Goal: Communication & Community: Share content

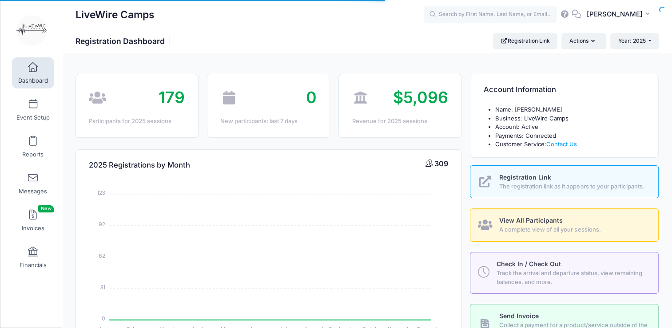
select select
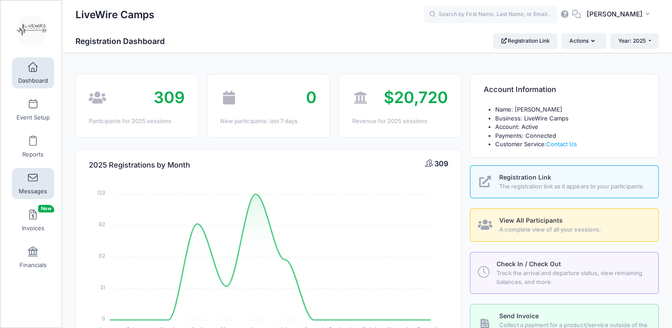
click at [33, 179] on span at bounding box center [33, 178] width 0 height 10
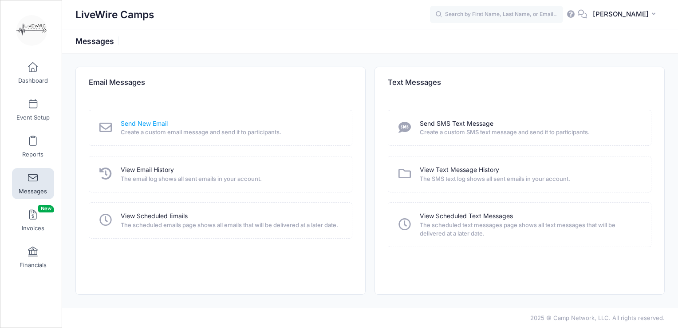
click at [155, 125] on link "Send New Email" at bounding box center [144, 123] width 47 height 9
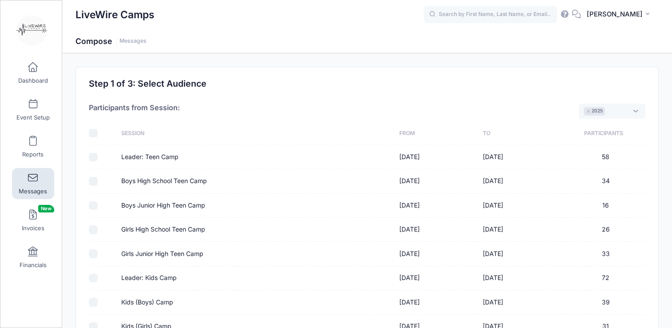
click at [92, 159] on input "Leader: Teen Camp" at bounding box center [93, 157] width 9 height 9
checkbox input "true"
click at [94, 277] on input "Leader: Kids Camp" at bounding box center [93, 277] width 9 height 9
checkbox input "true"
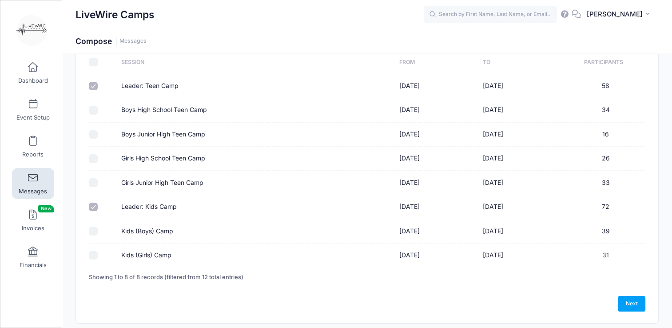
scroll to position [75, 0]
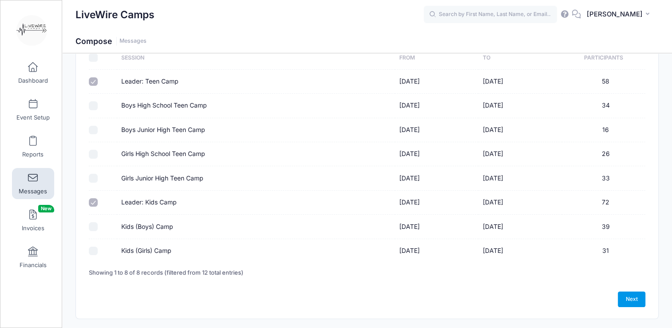
click at [633, 300] on link "Next" at bounding box center [632, 298] width 28 height 15
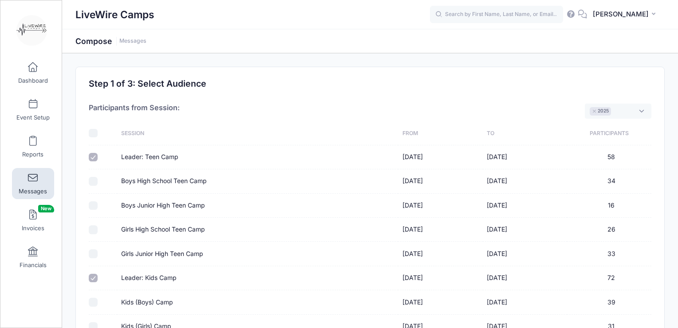
select select "50"
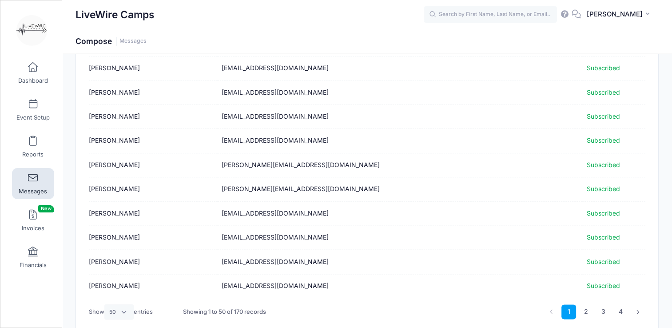
scroll to position [1106, 0]
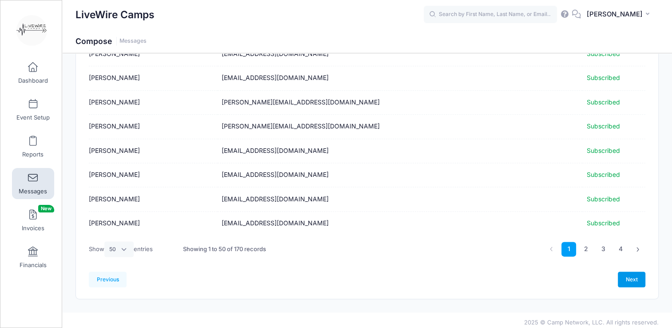
click at [631, 274] on link "Next" at bounding box center [632, 278] width 28 height 15
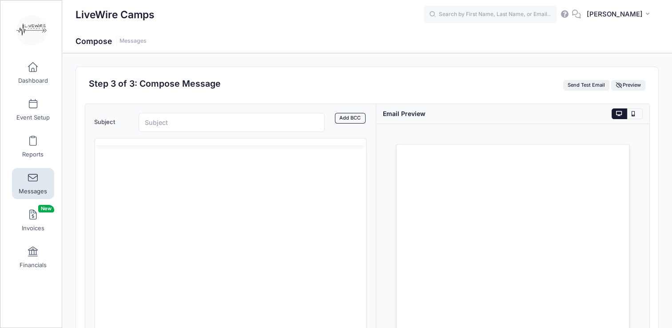
scroll to position [0, 0]
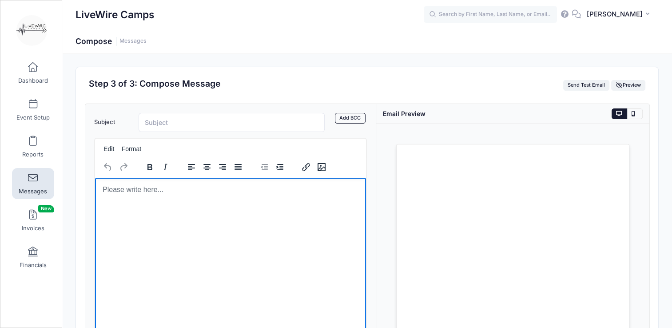
click at [247, 194] on html at bounding box center [230, 189] width 271 height 24
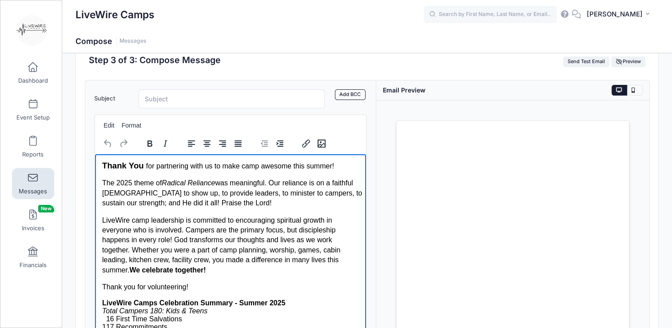
scroll to position [182, 0]
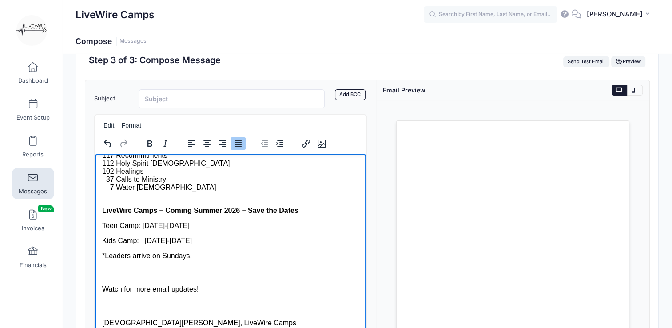
click at [162, 222] on body "Thank You for partnering with us to make camp awesome this summer! The 2025 the…" at bounding box center [230, 158] width 257 height 338
click at [163, 244] on p "Kids Camp: July 20-24, 2026" at bounding box center [230, 240] width 257 height 8
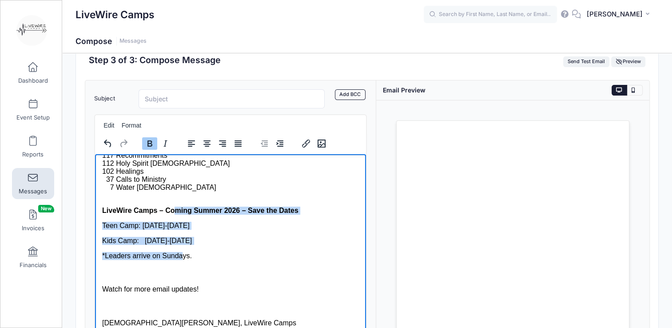
drag, startPoint x: 171, startPoint y: 212, endPoint x: 178, endPoint y: 262, distance: 51.1
click at [178, 262] on body "Thank You for partnering with us to make camp awesome this summer! The 2025 the…" at bounding box center [230, 158] width 257 height 338
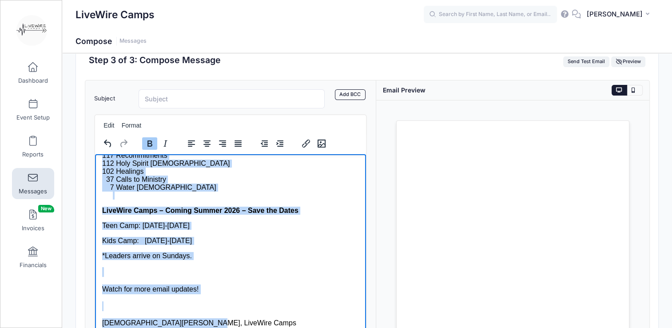
scroll to position [0, 0]
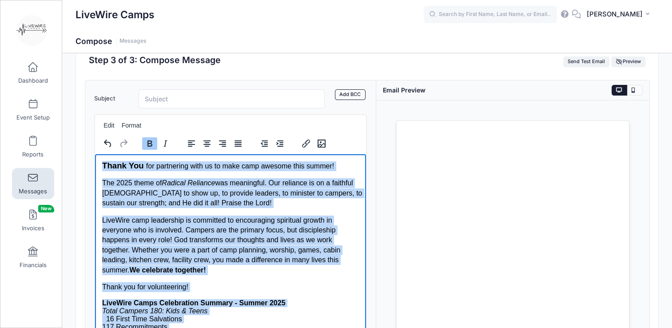
drag, startPoint x: 201, startPoint y: 318, endPoint x: 166, endPoint y: 218, distance: 105.7
click at [95, 154] on html "Thank You for partnering with us to make camp awesome this summer! The 2025 the…" at bounding box center [230, 330] width 271 height 353
paste body "Rich Text Area. Press ALT-0 for help."
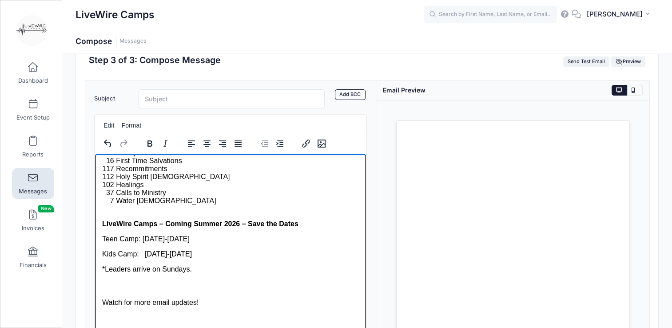
scroll to position [181, 0]
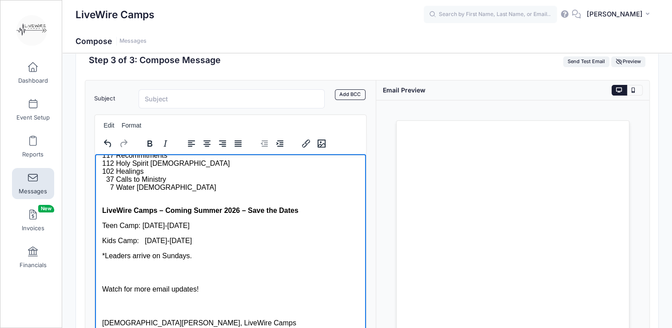
click at [185, 229] on p "Teen Camp: July 6-10, 2026" at bounding box center [230, 225] width 257 height 8
click at [224, 276] on p "Rich Text Area. Press ALT-0 for help." at bounding box center [230, 271] width 257 height 10
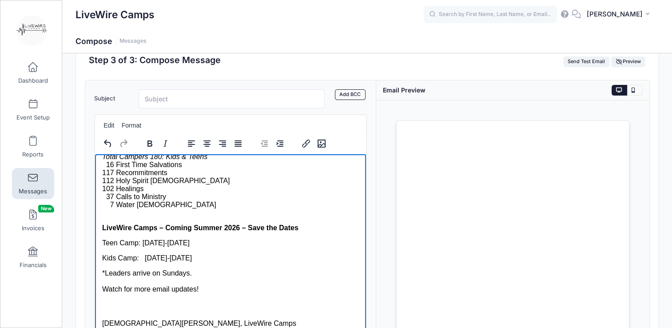
click at [183, 293] on body "Thank You for partnering with us to make camp awesome this summer! The 2025 the…" at bounding box center [230, 167] width 257 height 321
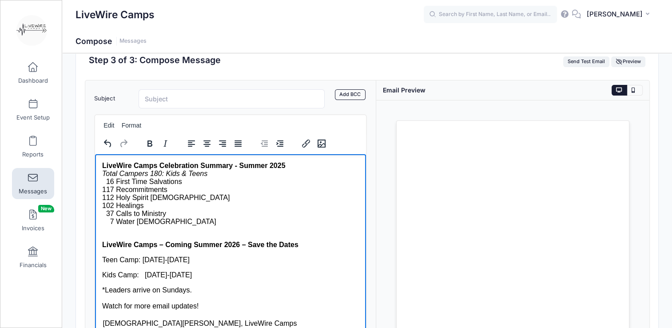
click at [214, 285] on p "*Leaders arrive on Sundays." at bounding box center [230, 289] width 257 height 8
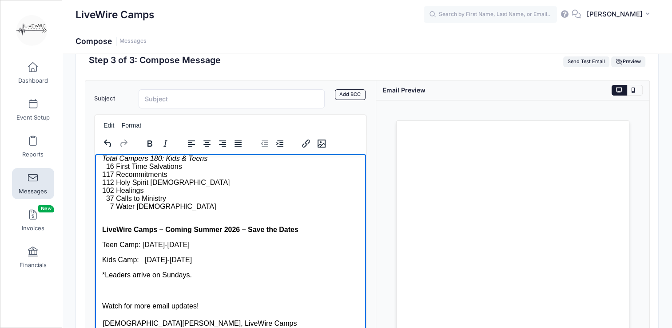
scroll to position [0, 0]
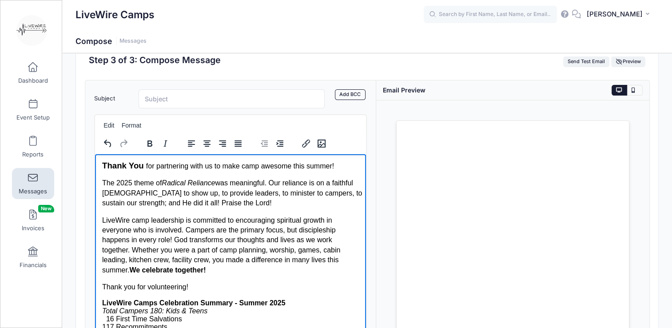
click at [194, 98] on input "Subject" at bounding box center [232, 98] width 186 height 19
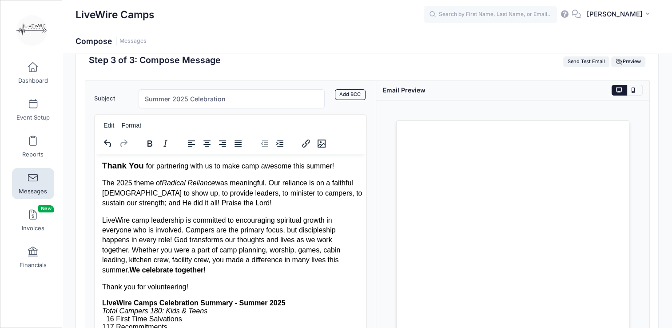
type input "Summer 2025 Celebration"
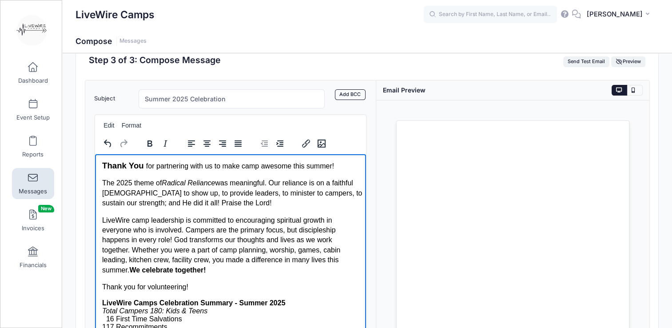
drag, startPoint x: 364, startPoint y: 173, endPoint x: 464, endPoint y: 424, distance: 270.2
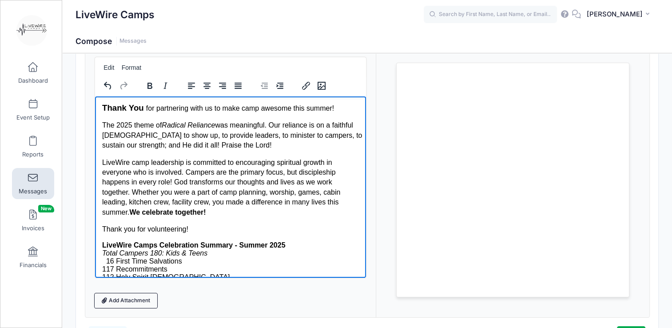
scroll to position [139, 0]
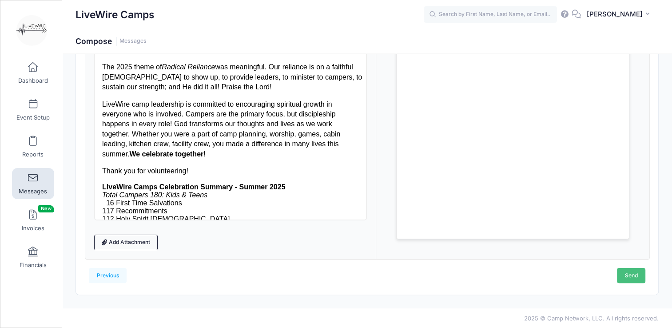
click at [622, 277] on link "Send" at bounding box center [631, 275] width 28 height 15
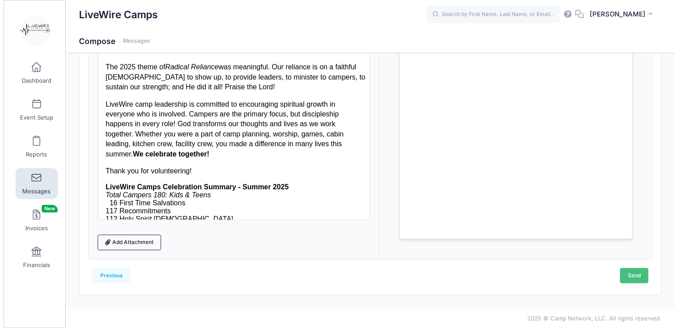
scroll to position [0, 0]
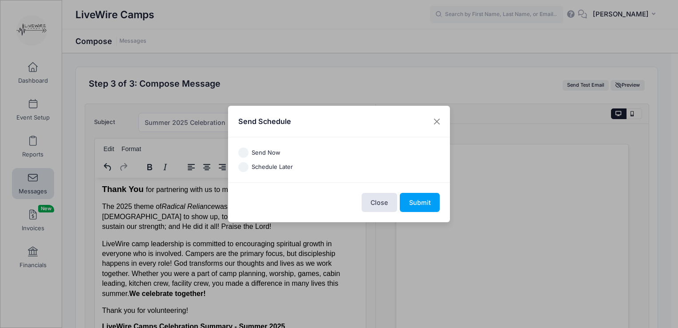
click at [239, 152] on input "Send Now" at bounding box center [243, 152] width 10 height 10
radio input "true"
click at [412, 203] on button "Submit" at bounding box center [420, 202] width 40 height 19
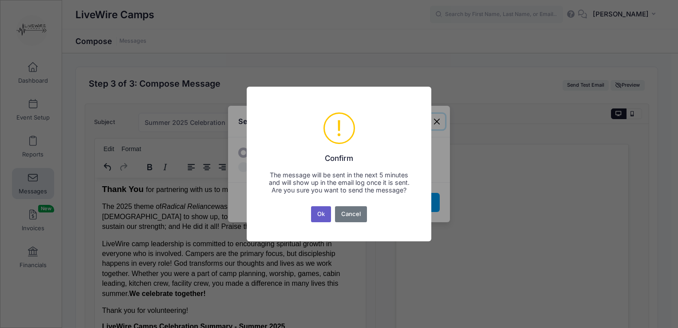
click at [323, 218] on button "Ok" at bounding box center [321, 214] width 20 height 16
